Goal: Task Accomplishment & Management: Use online tool/utility

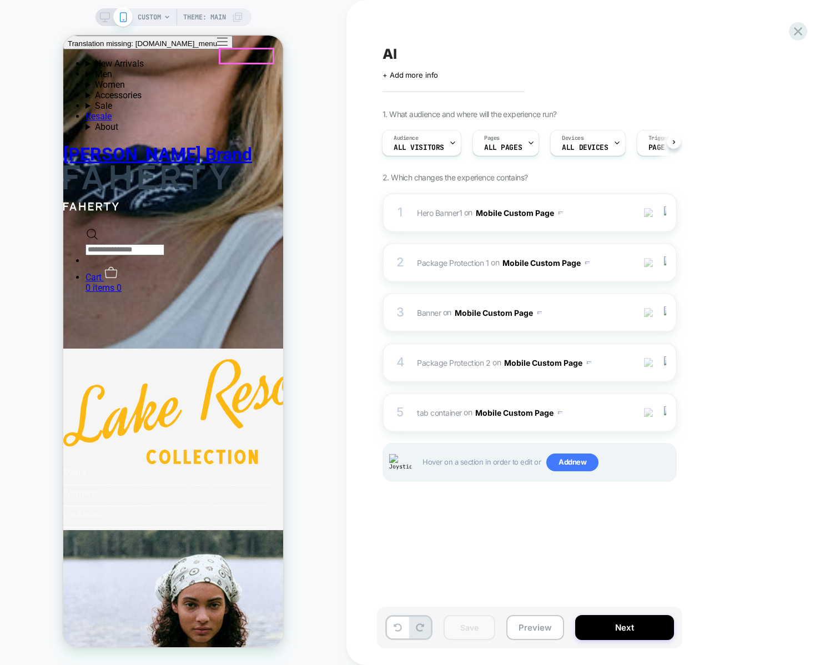
click at [373, 65] on div "AI Click to edit experience details + Add more info 1. What audience and where …" at bounding box center [590, 332] width 489 height 665
click at [316, 72] on div "CUSTOM Theme: MAIN" at bounding box center [173, 332] width 346 height 643
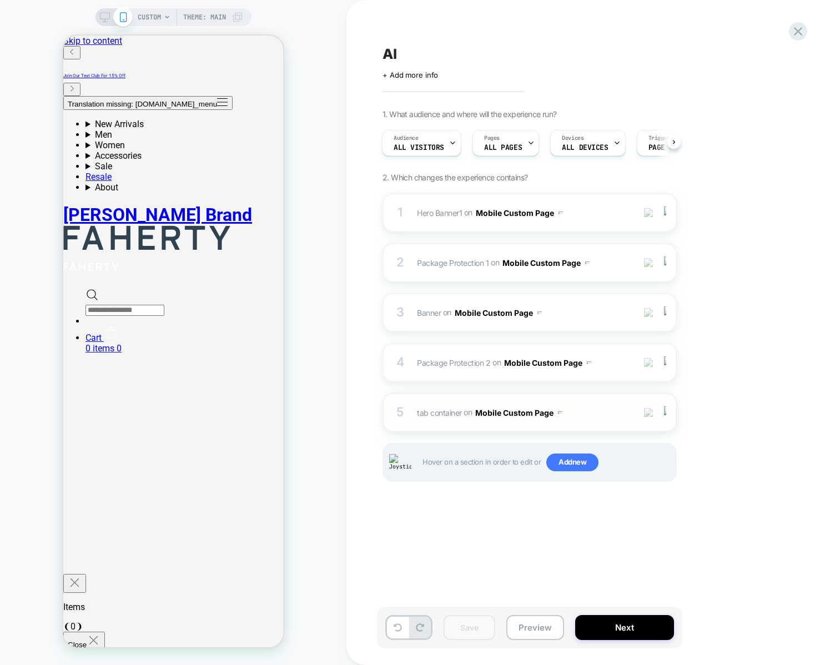
click at [440, 402] on div "5 tab container Adding Code Block BEFORE #shopify-section-template--17835243110…" at bounding box center [529, 412] width 294 height 39
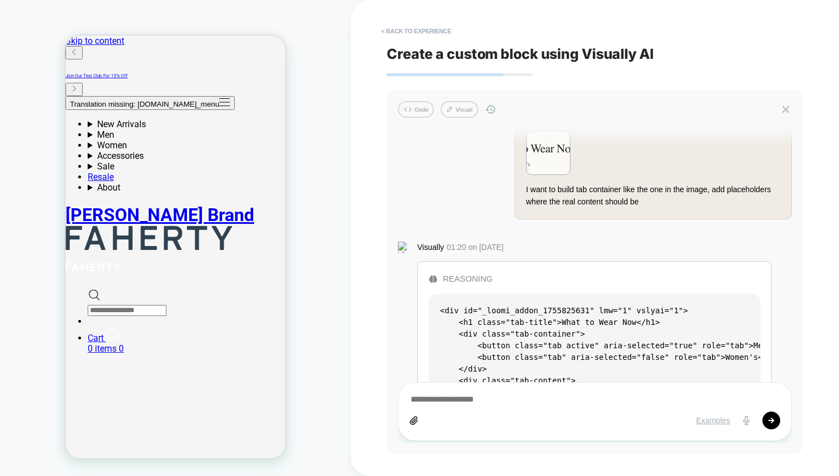
scroll to position [95, 0]
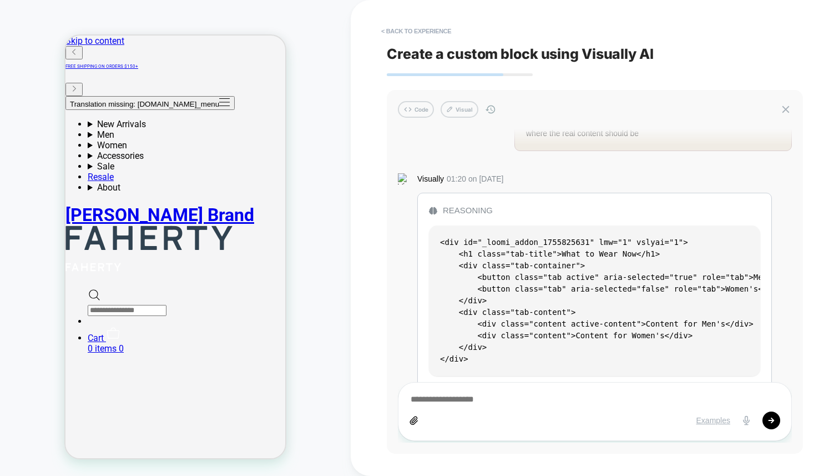
click at [457, 210] on div "Reasoning" at bounding box center [594, 210] width 331 height 13
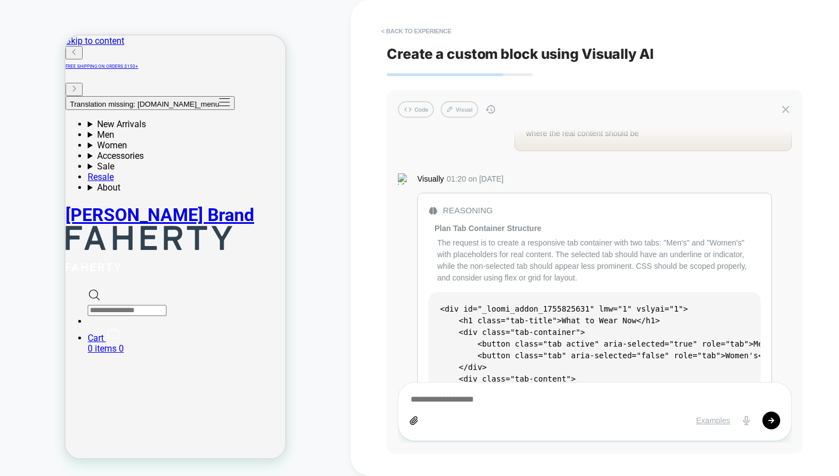
click at [469, 214] on div "Reasoning" at bounding box center [594, 210] width 331 height 13
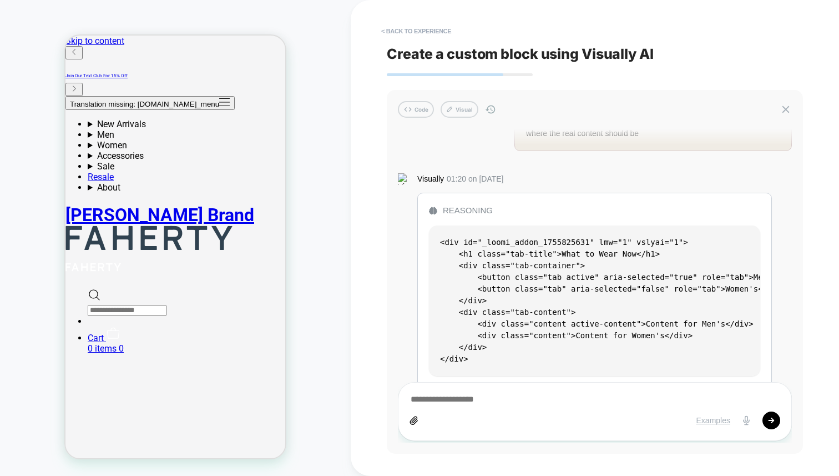
click at [468, 207] on div "Reasoning" at bounding box center [594, 210] width 331 height 13
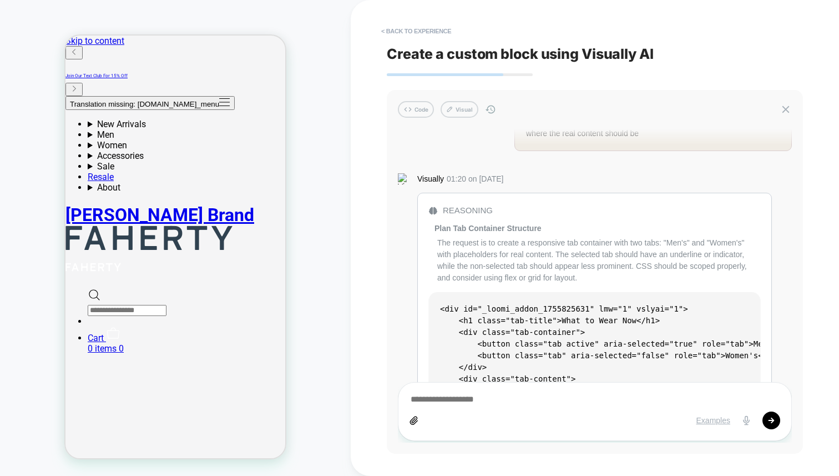
click at [466, 208] on div "Reasoning" at bounding box center [594, 210] width 331 height 13
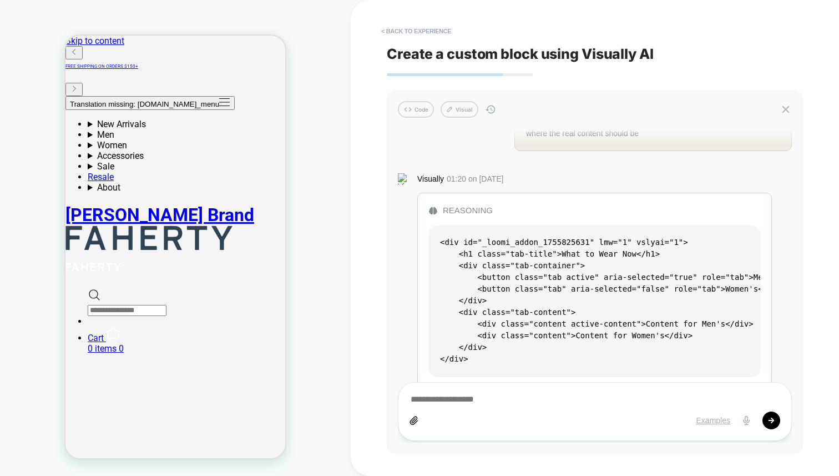
click at [455, 214] on div "Reasoning" at bounding box center [594, 210] width 331 height 13
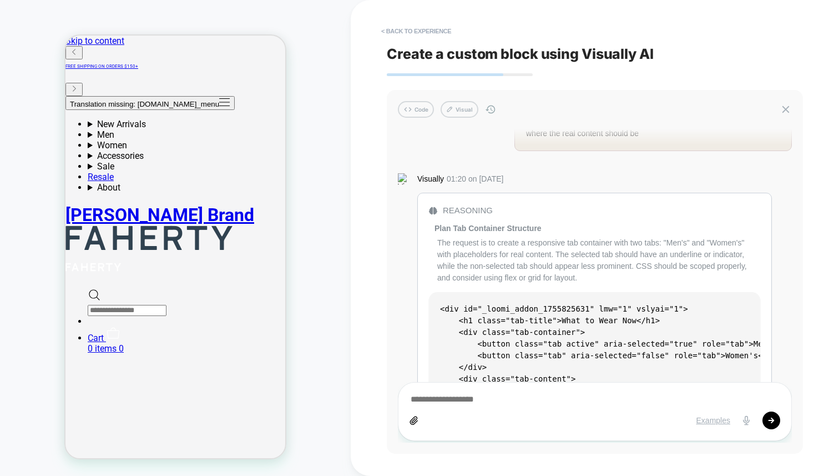
click at [485, 238] on div "The request is to create a responsive tab container with two tabs: "Men's" and …" at bounding box center [598, 260] width 323 height 47
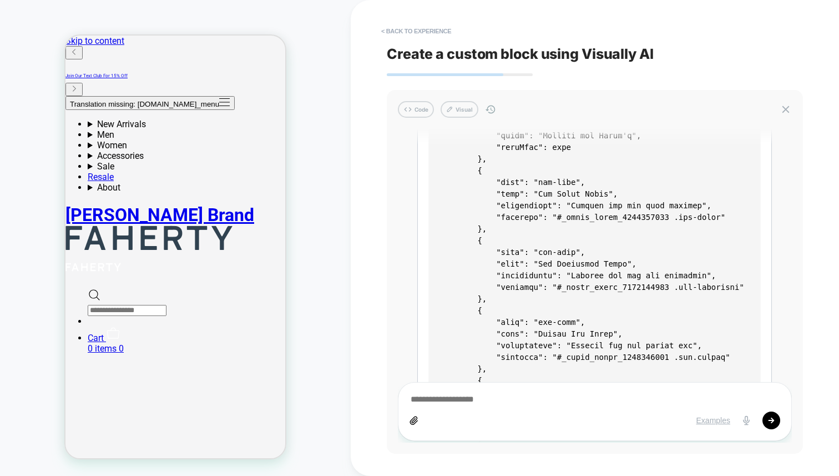
scroll to position [2184, 0]
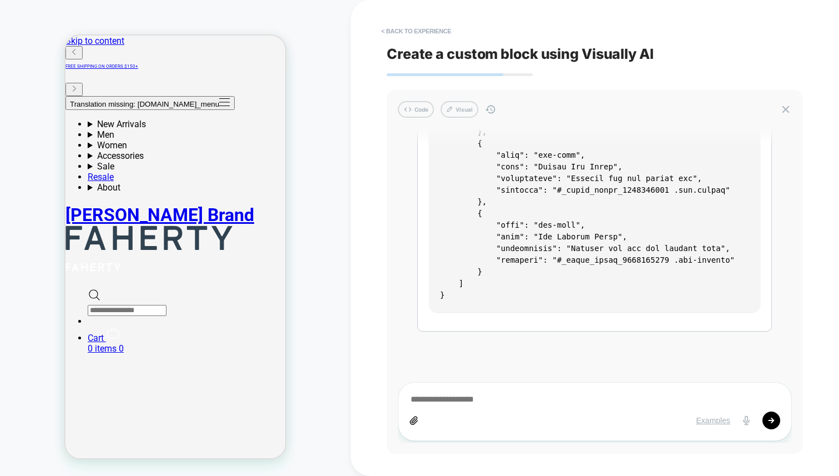
click at [457, 113] on button "Visual" at bounding box center [460, 109] width 38 height 17
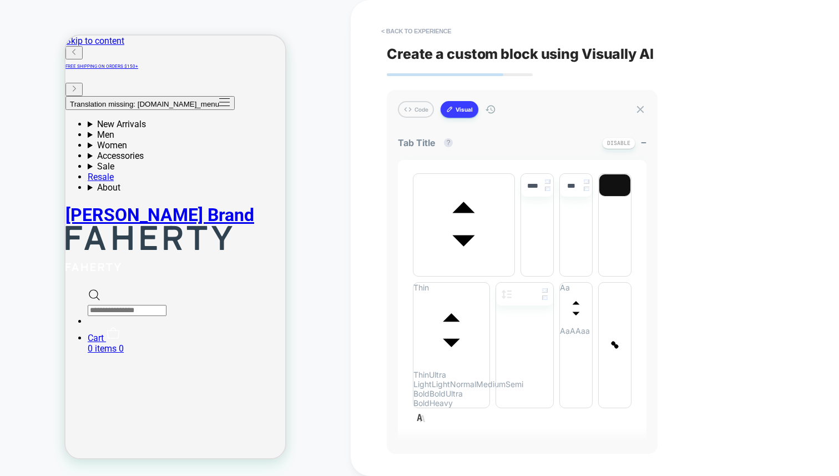
click at [441, 115] on div "Code Visual" at bounding box center [522, 109] width 249 height 17
click at [452, 111] on icon at bounding box center [449, 108] width 7 height 7
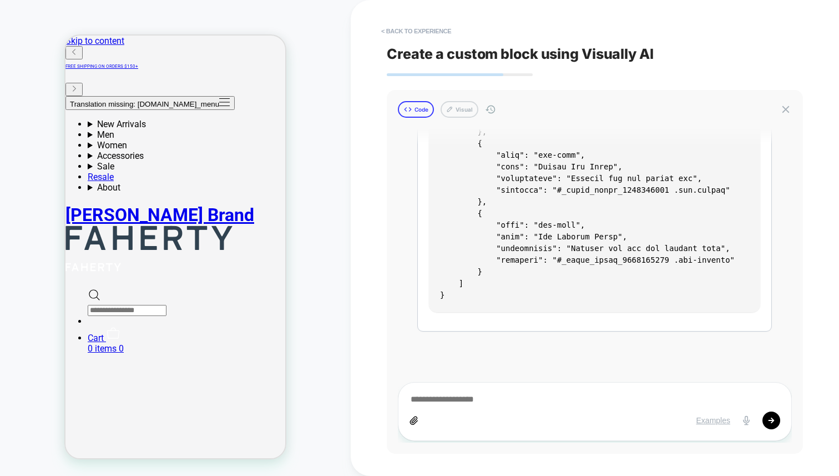
click at [411, 110] on icon at bounding box center [408, 109] width 9 height 9
type textarea "*"
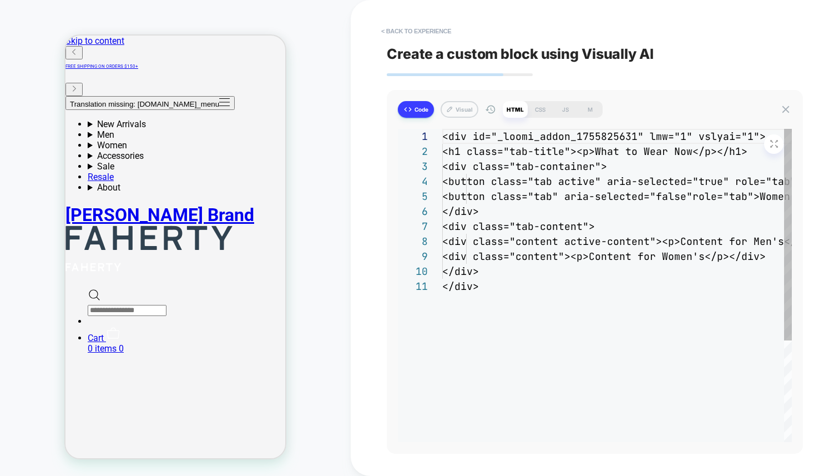
type textarea "**********"
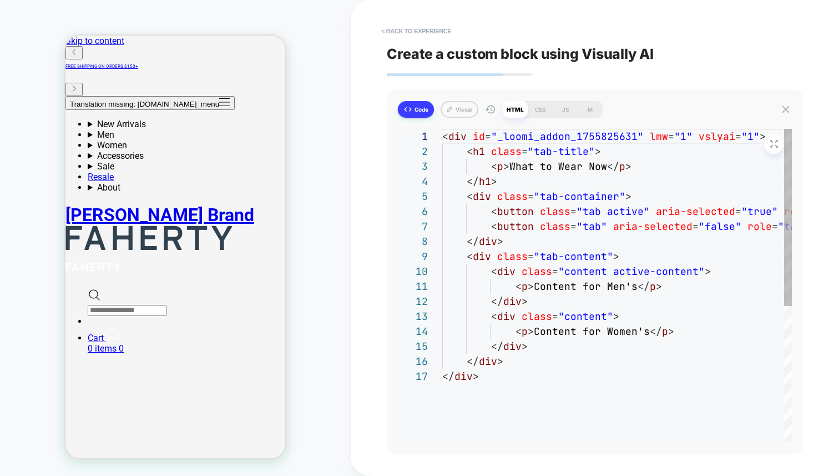
click at [416, 111] on button "Code" at bounding box center [416, 109] width 36 height 17
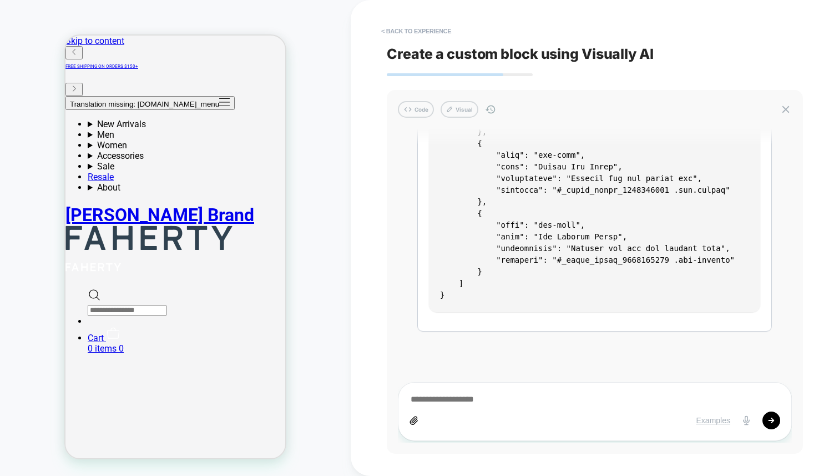
type textarea "*"
click at [461, 111] on button "Visual" at bounding box center [460, 109] width 38 height 17
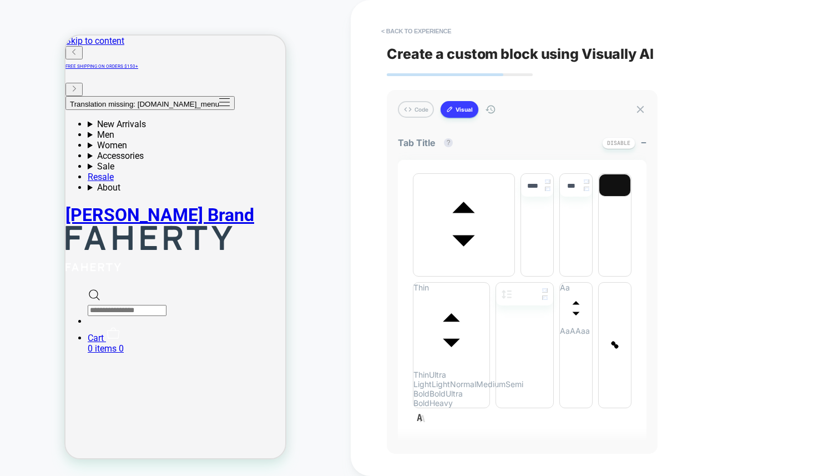
click at [461, 111] on button "Visual" at bounding box center [460, 109] width 38 height 17
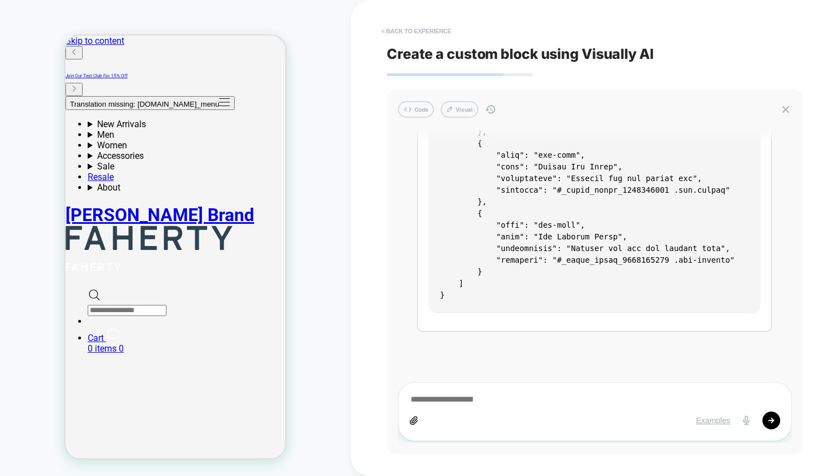
click at [425, 31] on button "< Back to experience" at bounding box center [416, 31] width 81 height 18
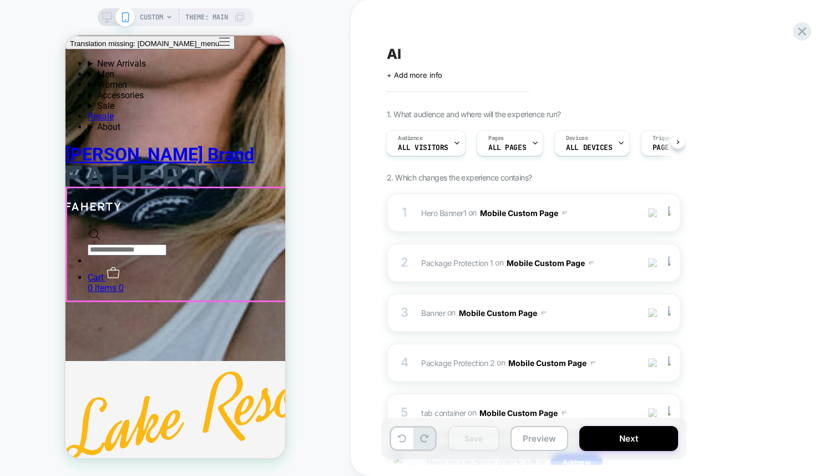
scroll to position [1770, 0]
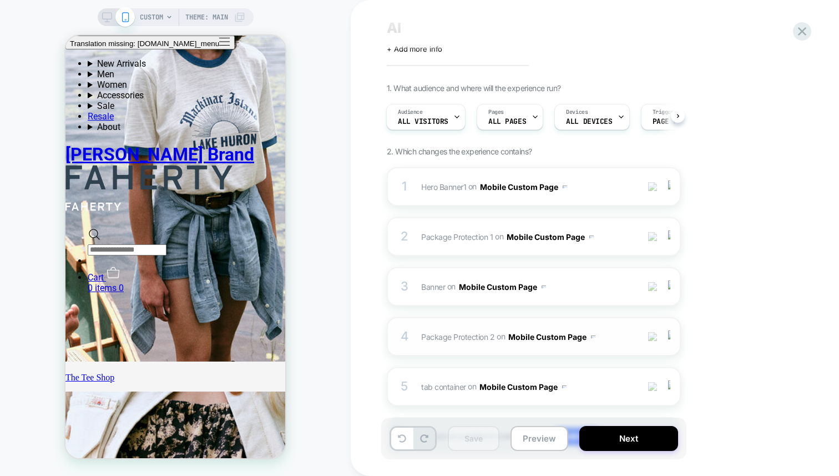
scroll to position [27, 0]
click at [451, 344] on div "4 Package Protection 2 Adding Code Block BEFORE #main > #shopify-section-templa…" at bounding box center [534, 335] width 294 height 39
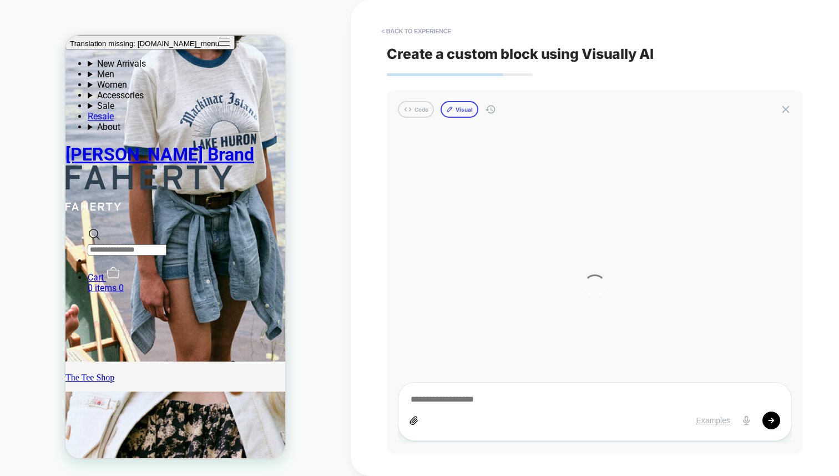
click at [462, 108] on button "Visual" at bounding box center [460, 109] width 38 height 17
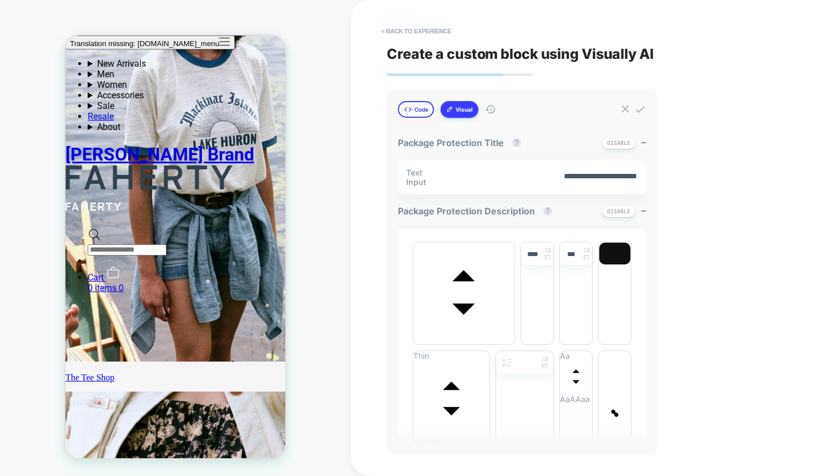
click at [424, 109] on button "Code" at bounding box center [416, 109] width 36 height 17
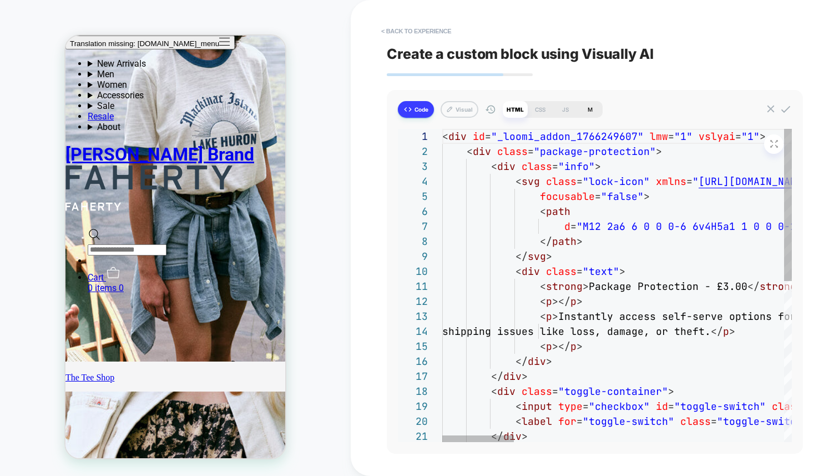
click at [600, 112] on div "M" at bounding box center [590, 109] width 25 height 17
type textarea "*"
type textarea "**********"
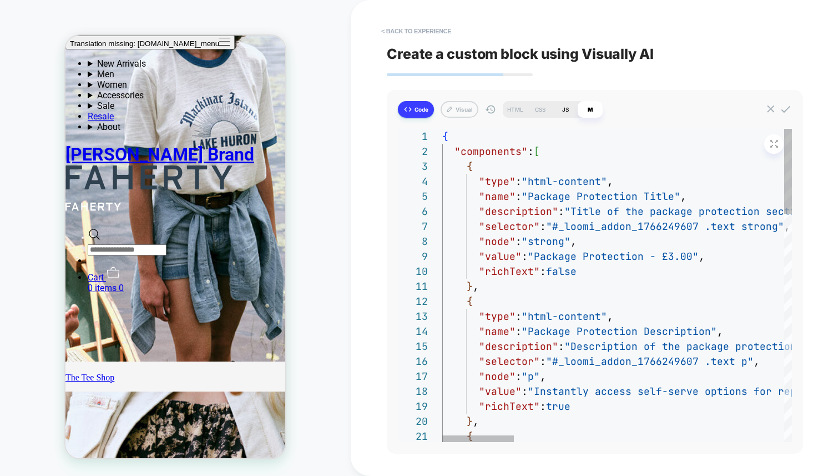
click at [567, 111] on div "JS" at bounding box center [565, 109] width 25 height 17
type textarea "*"
type textarea "**********"
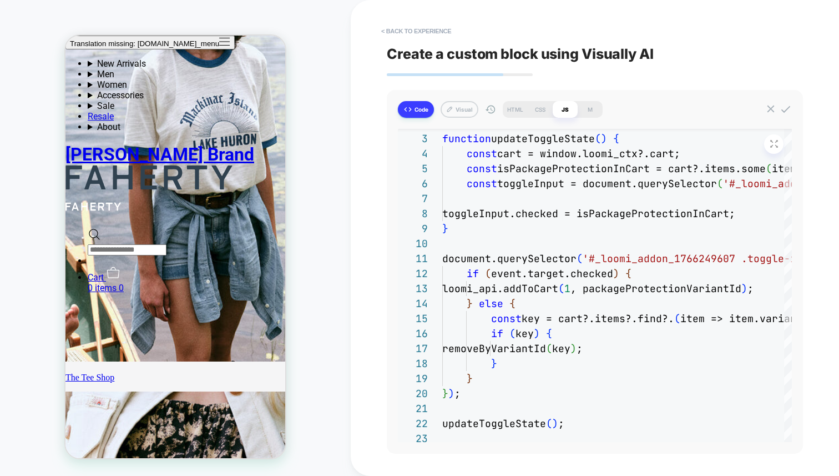
click at [770, 139] on button at bounding box center [773, 143] width 19 height 19
type textarea "*"
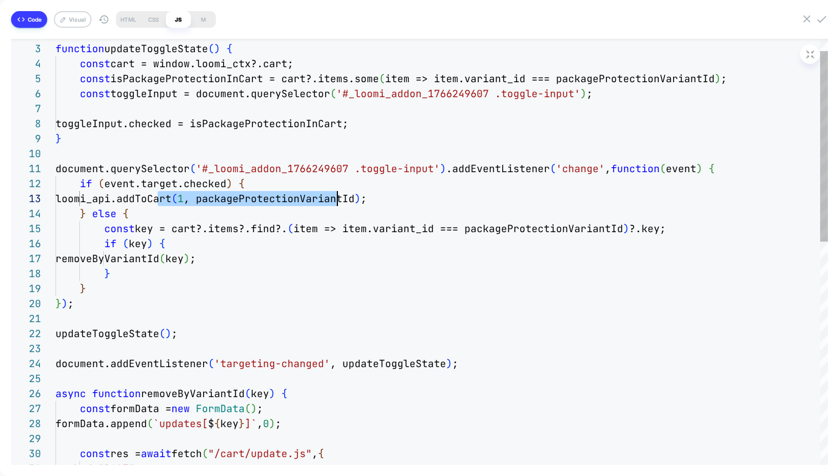
drag, startPoint x: 240, startPoint y: 205, endPoint x: 331, endPoint y: 203, distance: 91.1
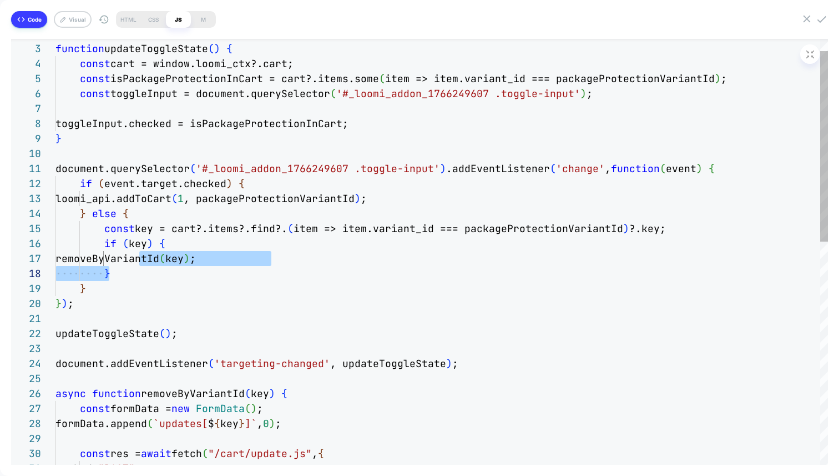
drag, startPoint x: 141, startPoint y: 260, endPoint x: 265, endPoint y: 266, distance: 123.9
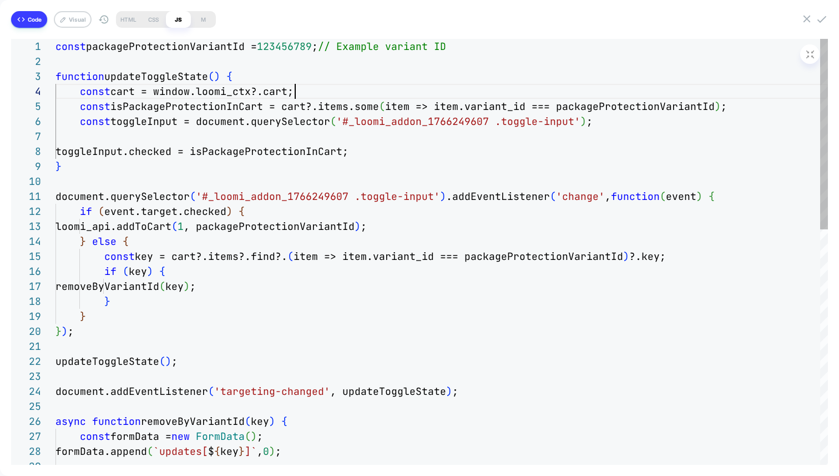
scroll to position [45, 240]
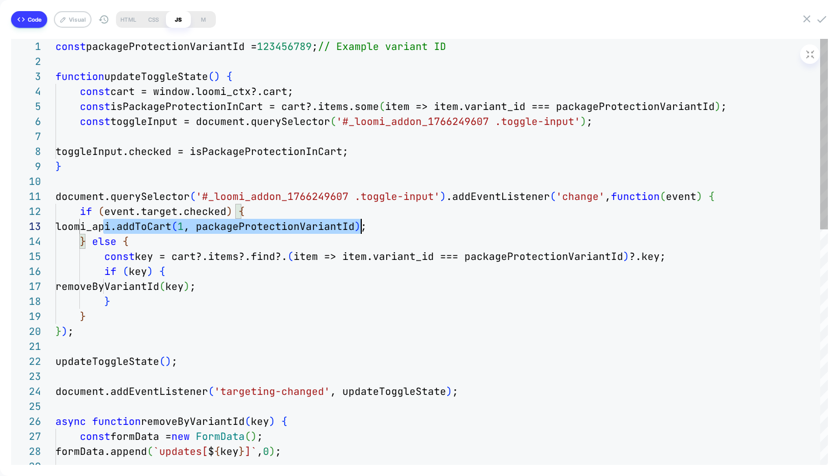
scroll to position [30, 354]
drag, startPoint x: 104, startPoint y: 227, endPoint x: 416, endPoint y: 228, distance: 312.0
type textarea "**********"
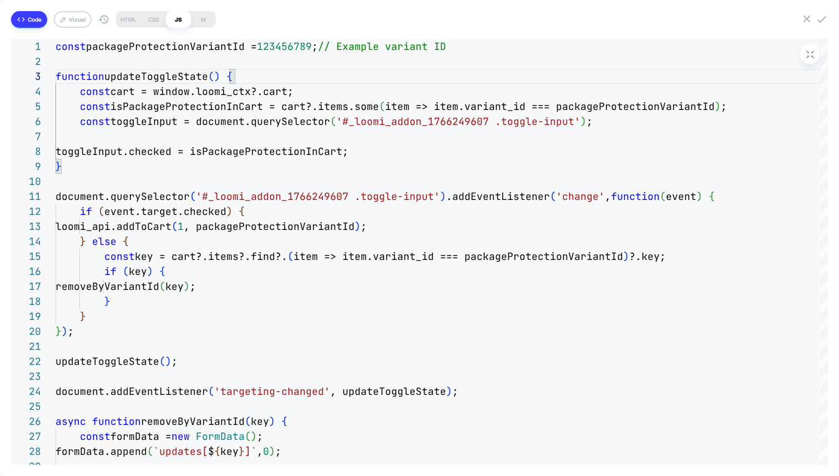
click at [35, 24] on button "Code" at bounding box center [29, 19] width 36 height 17
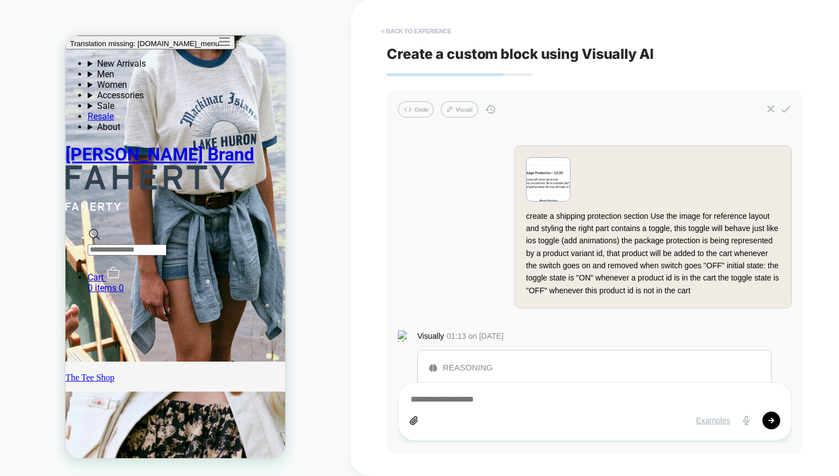
click at [395, 25] on button "< Back to experience" at bounding box center [416, 31] width 81 height 18
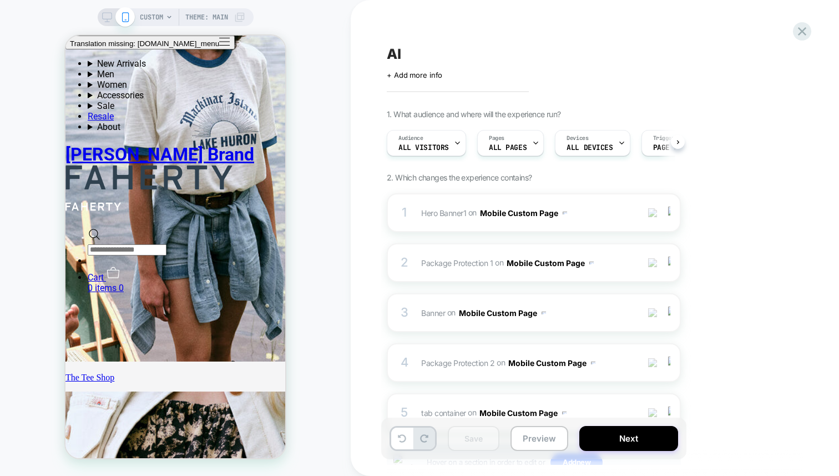
click at [345, 32] on div "CUSTOM Theme: MAIN" at bounding box center [175, 238] width 351 height 454
click at [345, 94] on div "CUSTOM Theme: MAIN" at bounding box center [175, 238] width 351 height 454
click at [296, 110] on div "CUSTOM Theme: MAIN" at bounding box center [175, 238] width 351 height 454
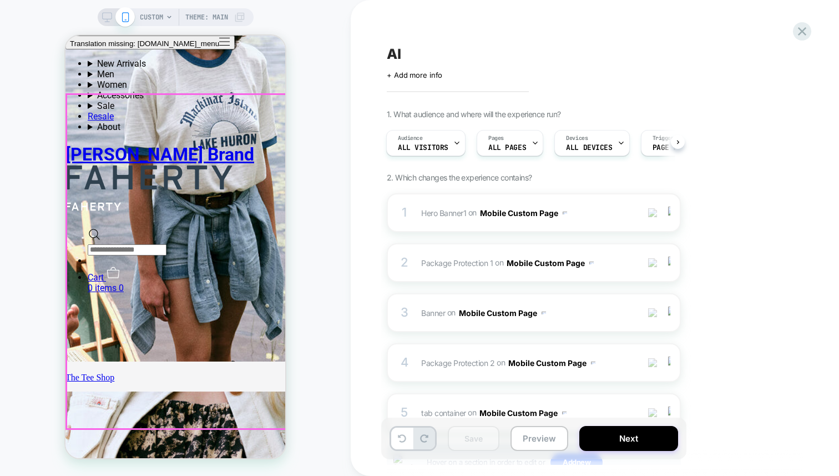
scroll to position [0, 0]
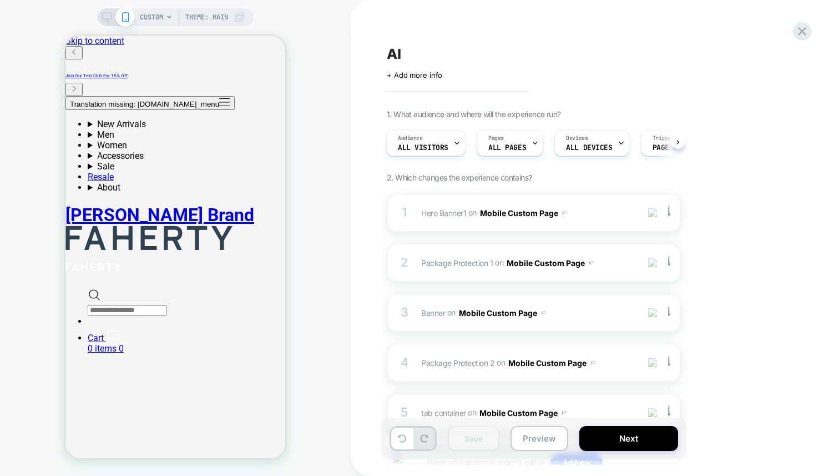
click at [320, 36] on div "CUSTOM Theme: MAIN" at bounding box center [175, 238] width 351 height 454
click at [358, 117] on div "AI Click to edit experience details + Add more info 1. What audience and where …" at bounding box center [595, 238] width 489 height 476
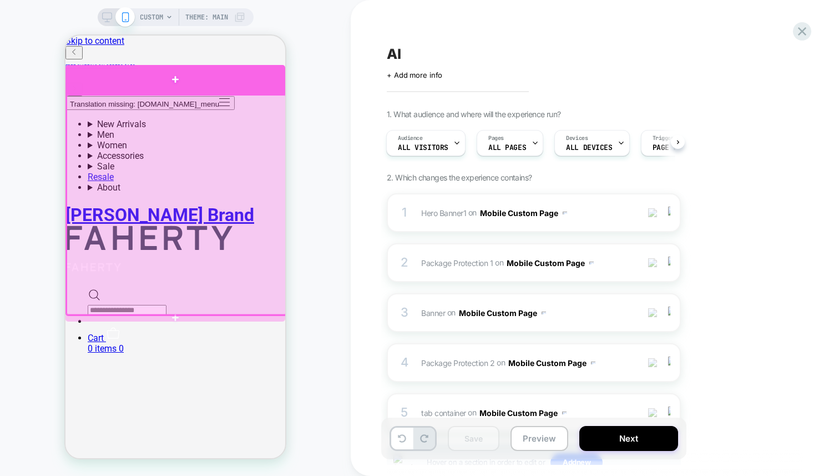
click at [200, 75] on div at bounding box center [176, 79] width 220 height 29
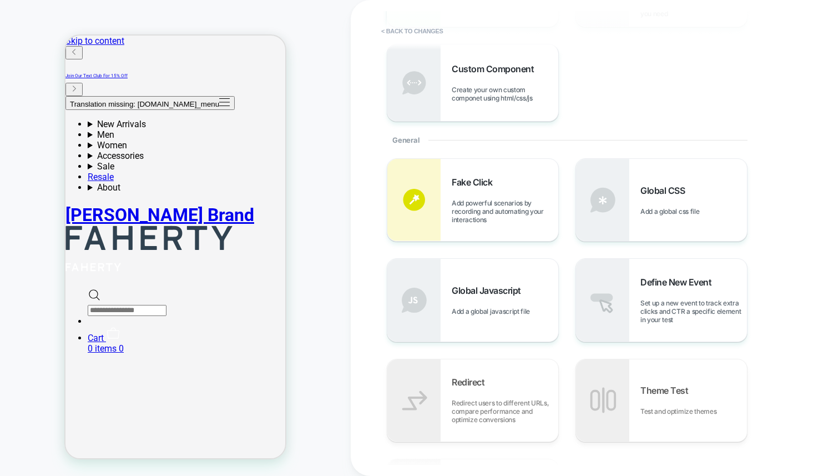
scroll to position [21, 0]
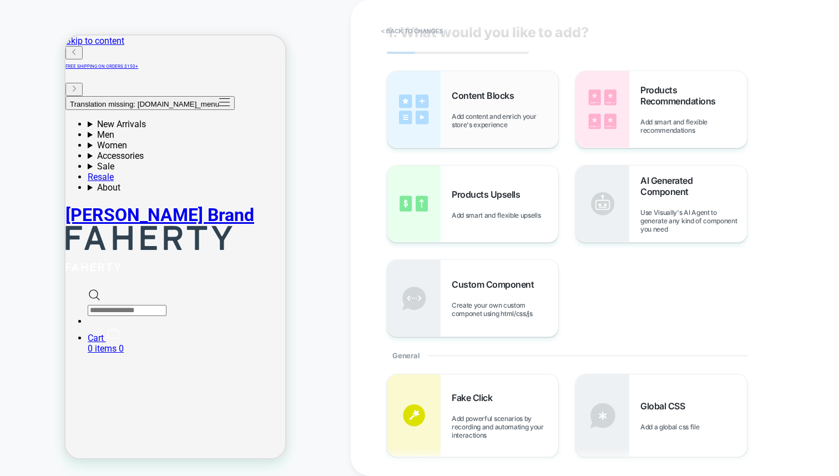
click at [477, 106] on div "Content Blocks Add content and enrich your store's experience" at bounding box center [505, 109] width 107 height 39
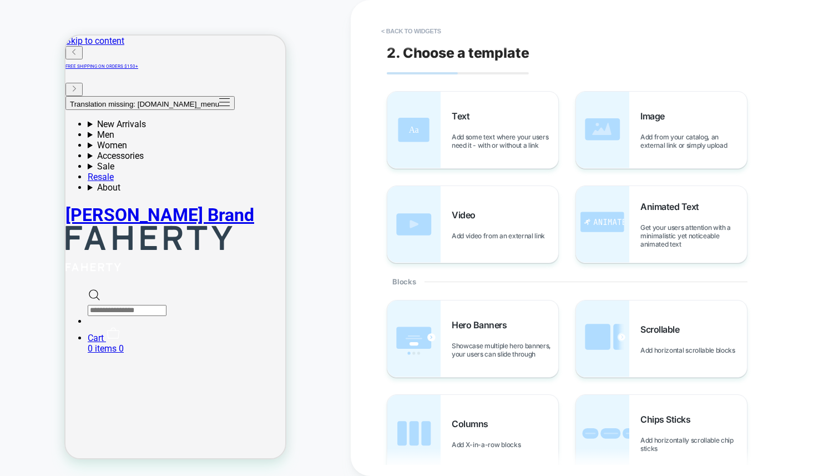
click at [335, 264] on div "CUSTOM Theme: MAIN" at bounding box center [175, 238] width 351 height 454
click at [419, 34] on button "< Back to widgets" at bounding box center [411, 31] width 71 height 18
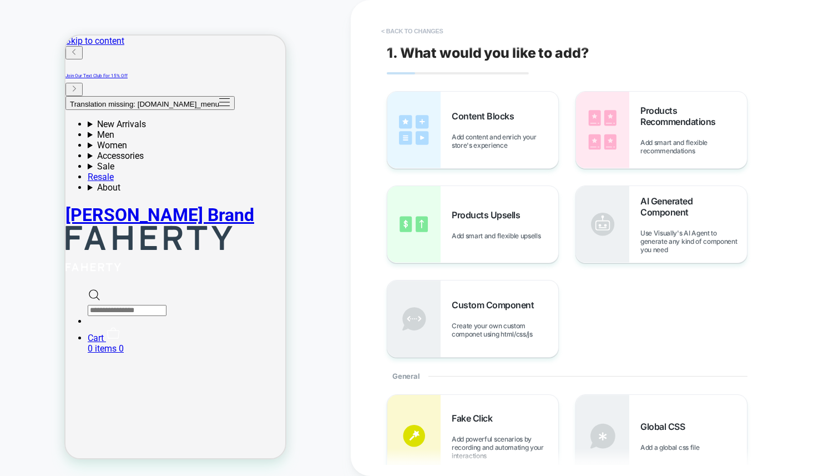
click at [408, 28] on button "< Back to changes" at bounding box center [412, 31] width 73 height 18
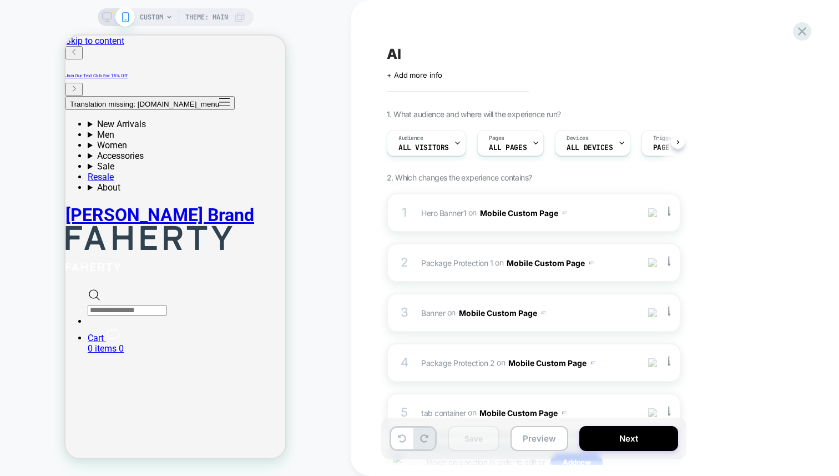
click at [337, 31] on div "CUSTOM Theme: MAIN" at bounding box center [175, 238] width 351 height 454
click at [309, 73] on div "CUSTOM Theme: MAIN" at bounding box center [175, 238] width 351 height 454
click at [323, 301] on div "CUSTOM Theme: MAIN" at bounding box center [175, 238] width 351 height 454
click at [356, 129] on div "AI Click to edit experience details + Add more info 1. What audience and where …" at bounding box center [595, 238] width 489 height 476
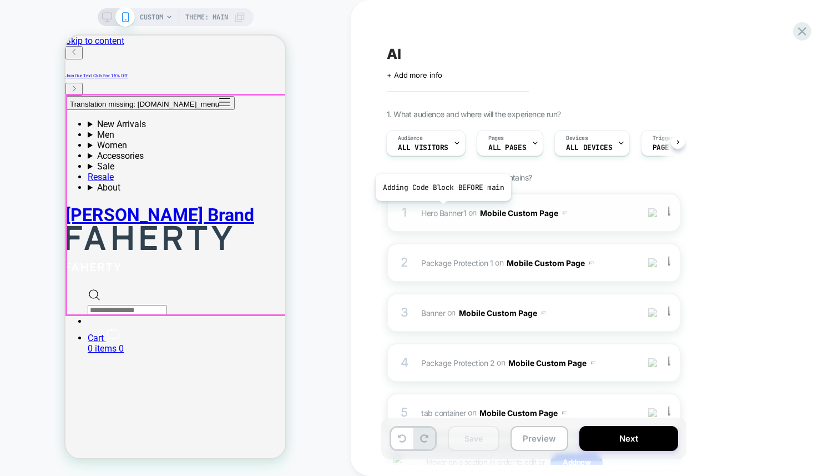
click at [442, 209] on span "Hero Banner1" at bounding box center [443, 212] width 45 height 9
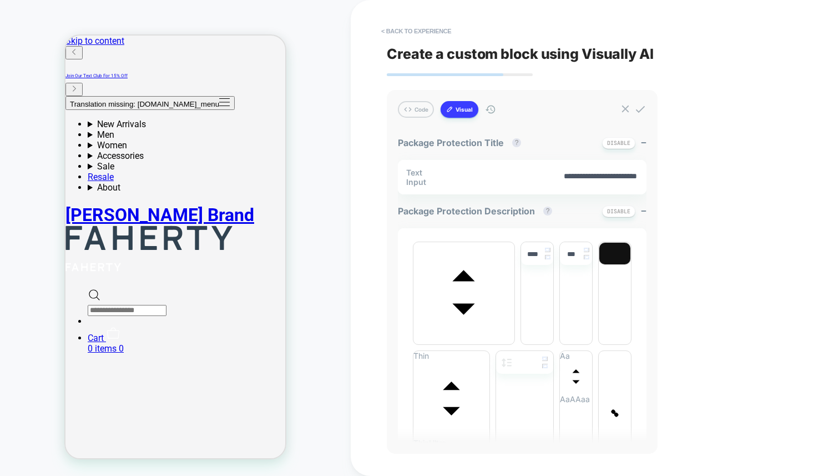
click at [467, 113] on button "Visual" at bounding box center [460, 109] width 38 height 17
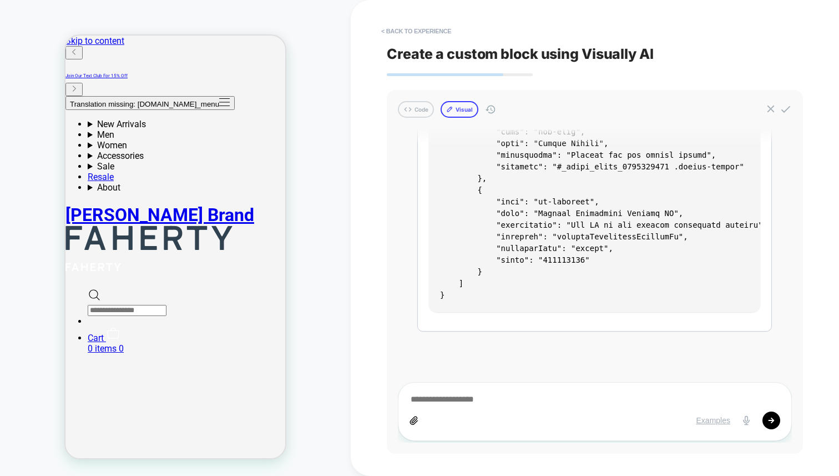
click at [459, 106] on button "Visual" at bounding box center [460, 109] width 38 height 17
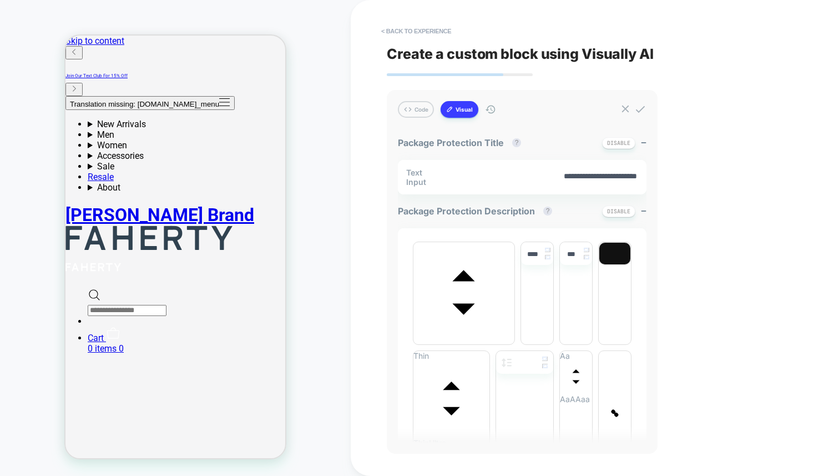
click at [445, 110] on button "Visual" at bounding box center [460, 109] width 38 height 17
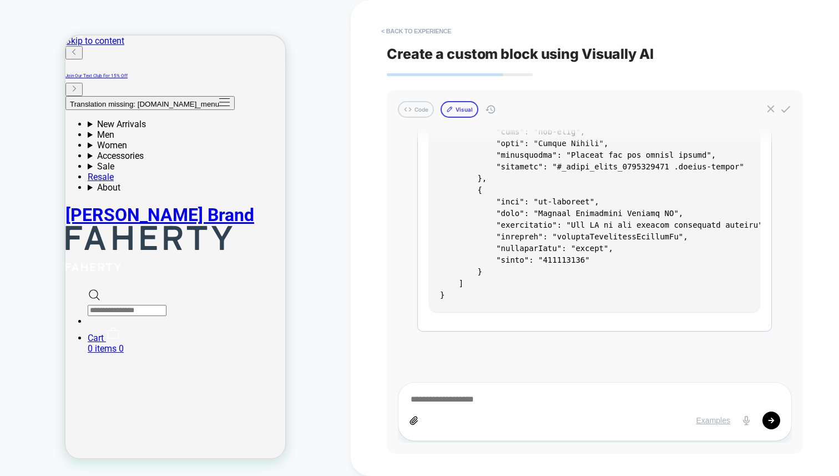
click at [450, 110] on icon at bounding box center [449, 108] width 7 height 7
type textarea "*"
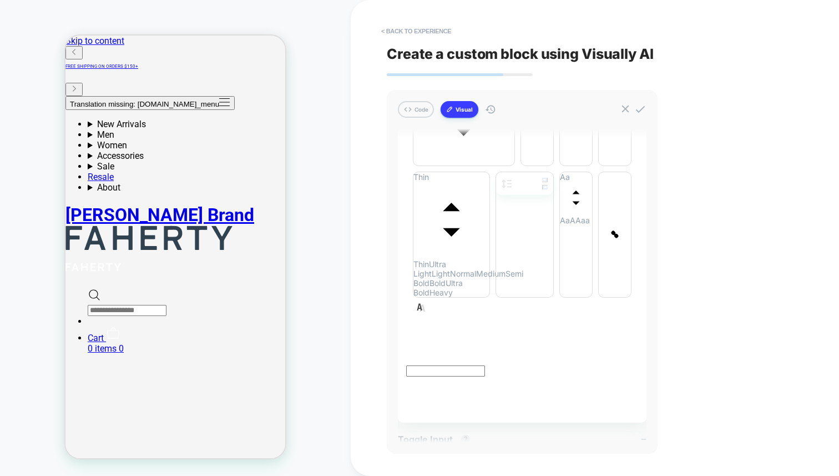
scroll to position [0, 0]
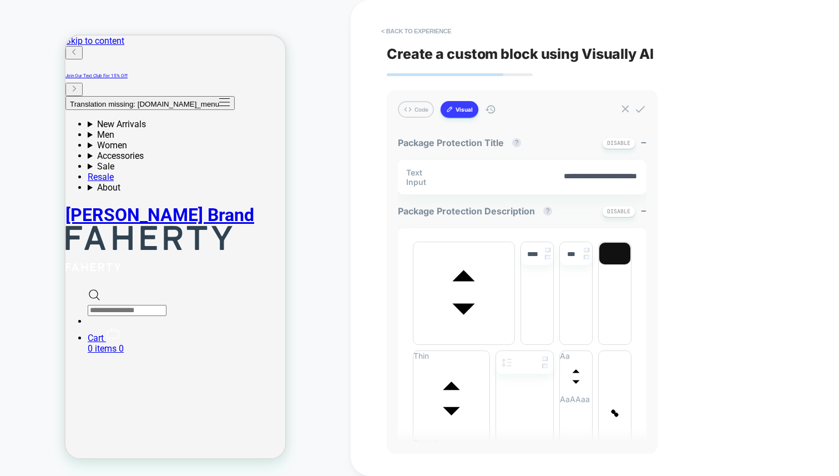
click at [565, 180] on textarea "**********" at bounding box center [546, 177] width 183 height 12
drag, startPoint x: 535, startPoint y: 181, endPoint x: 619, endPoint y: 183, distance: 83.8
click at [619, 183] on textarea "**********" at bounding box center [546, 177] width 183 height 12
click at [546, 176] on textarea "**********" at bounding box center [546, 177] width 183 height 12
click at [494, 173] on textarea "**********" at bounding box center [546, 177] width 183 height 12
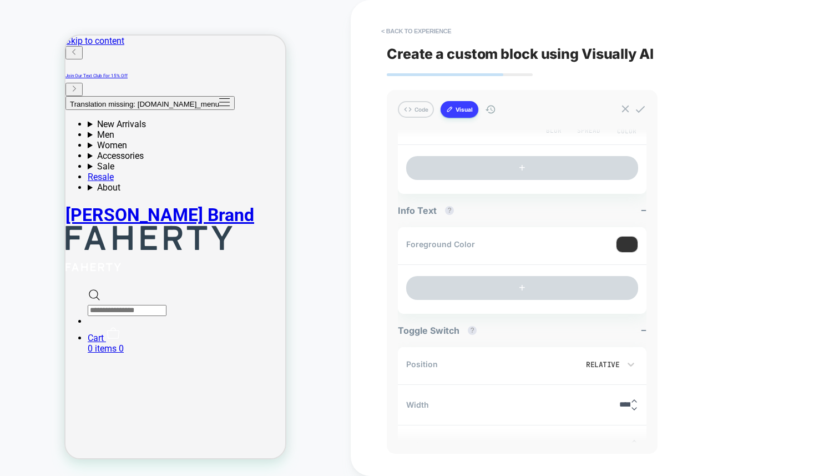
scroll to position [1112, 0]
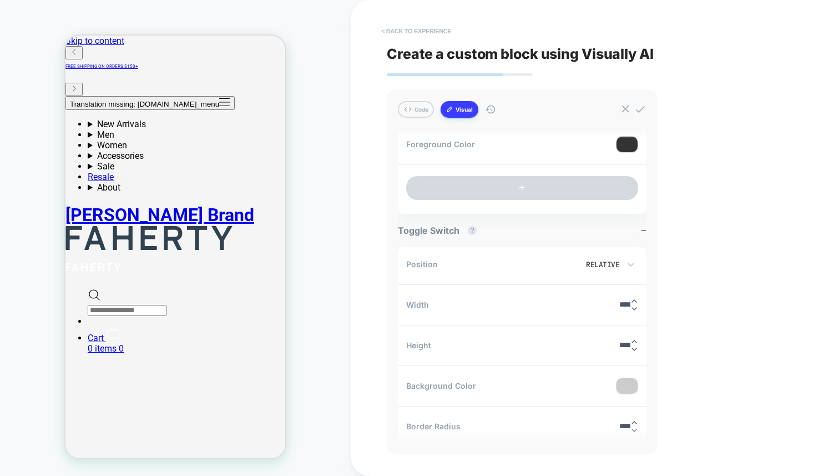
click at [410, 34] on button "< Back to experience" at bounding box center [416, 31] width 81 height 18
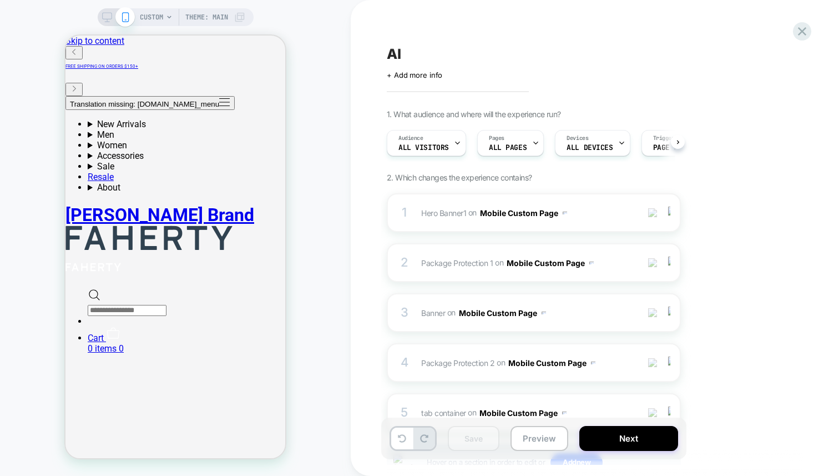
scroll to position [0, 1]
click at [300, 67] on div "CUSTOM Theme: MAIN" at bounding box center [175, 238] width 351 height 454
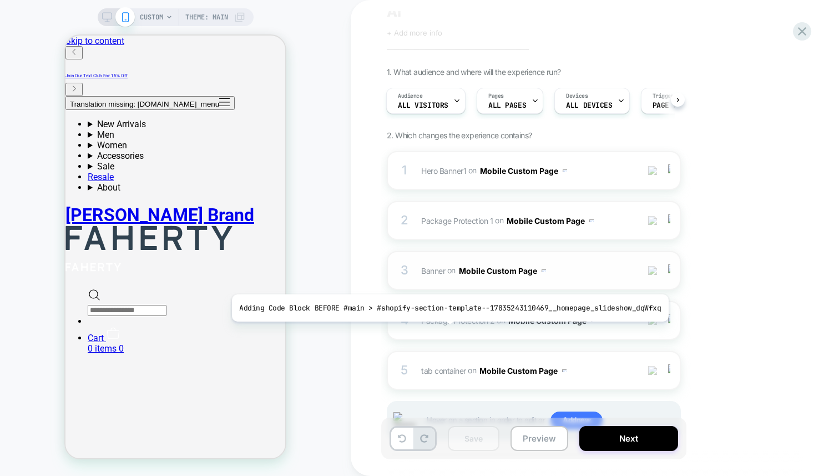
scroll to position [0, 0]
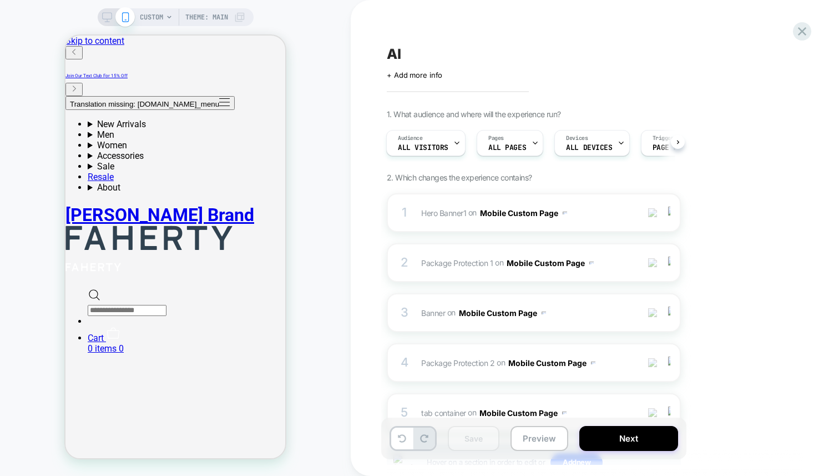
click at [451, 29] on div "AI Click to edit experience details + Add more info 1. What audience and where …" at bounding box center [589, 238] width 416 height 454
click at [800, 28] on icon at bounding box center [802, 31] width 8 height 8
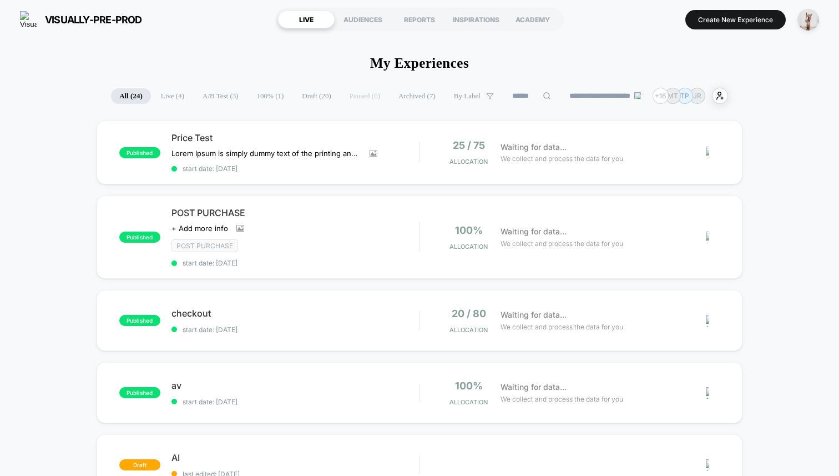
drag, startPoint x: 192, startPoint y: 24, endPoint x: 19, endPoint y: 14, distance: 172.3
click at [19, 14] on section "visually-pre-prod [URL][DOMAIN_NAME]" at bounding box center [142, 20] width 250 height 28
